Goal: Navigation & Orientation: Go to known website

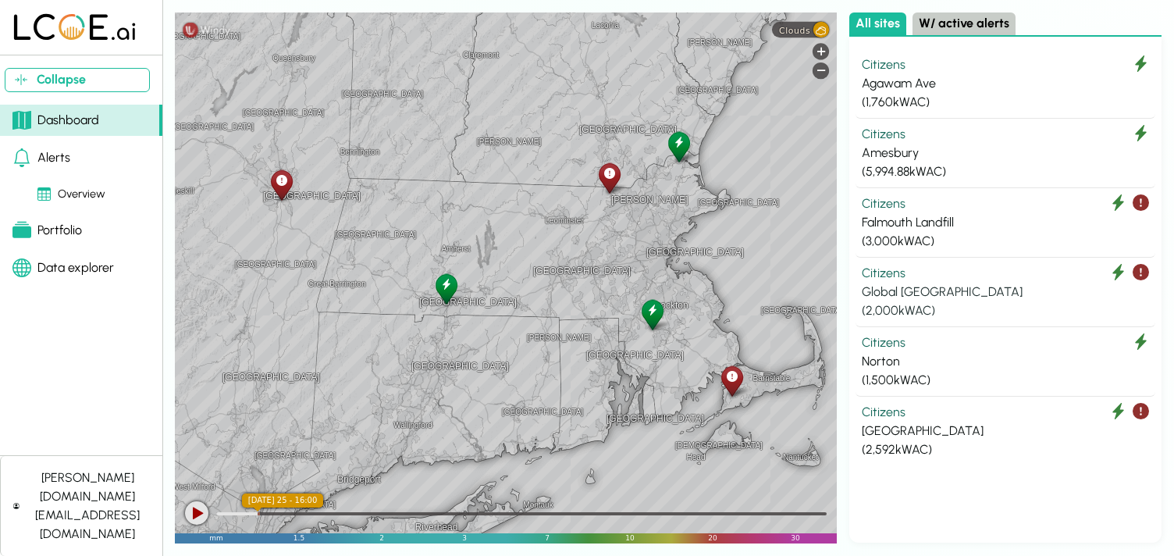
click at [966, 286] on div "Global Albany" at bounding box center [1005, 292] width 287 height 19
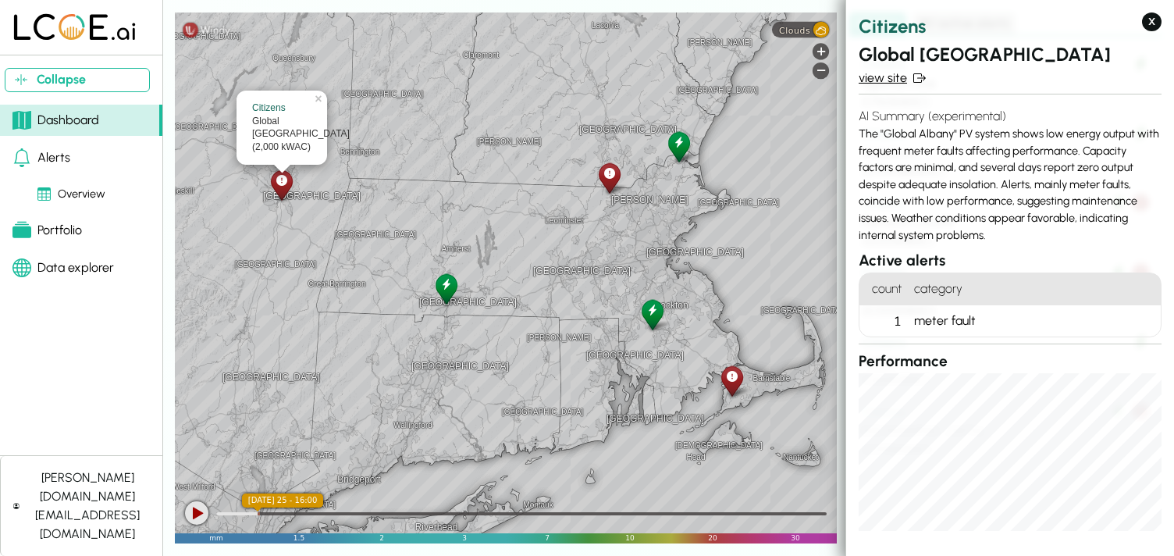
click at [890, 75] on link "view site" at bounding box center [1009, 78] width 303 height 19
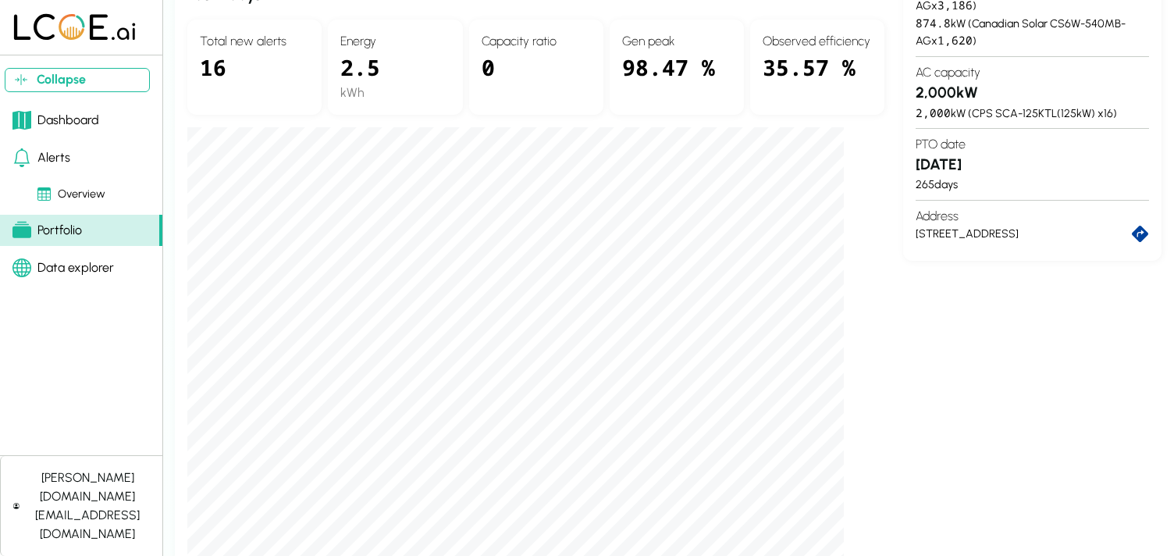
scroll to position [404, 0]
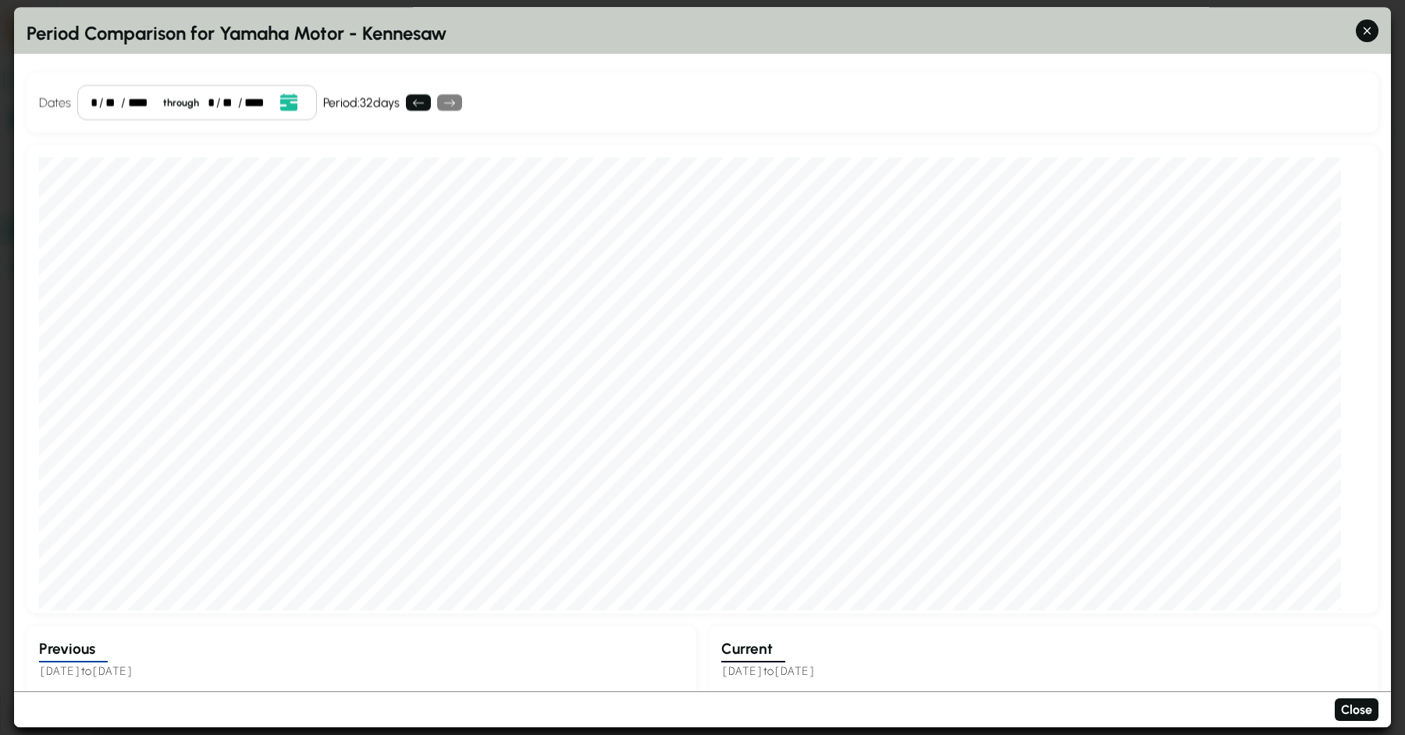
scroll to position [364, 0]
